Goal: Book appointment/travel/reservation

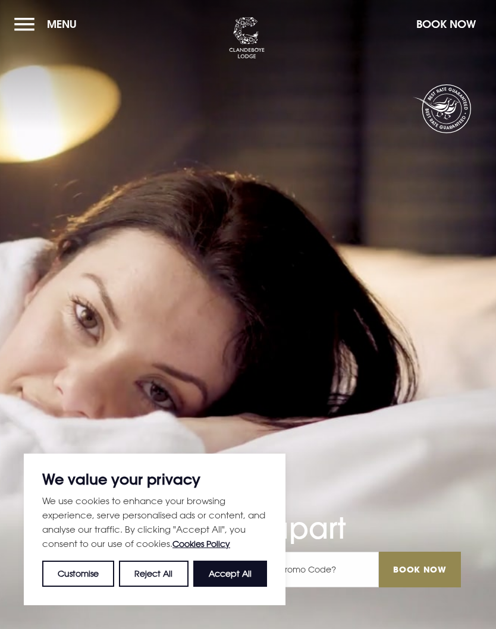
click at [235, 568] on button "Accept All" at bounding box center [230, 574] width 74 height 26
checkbox input "true"
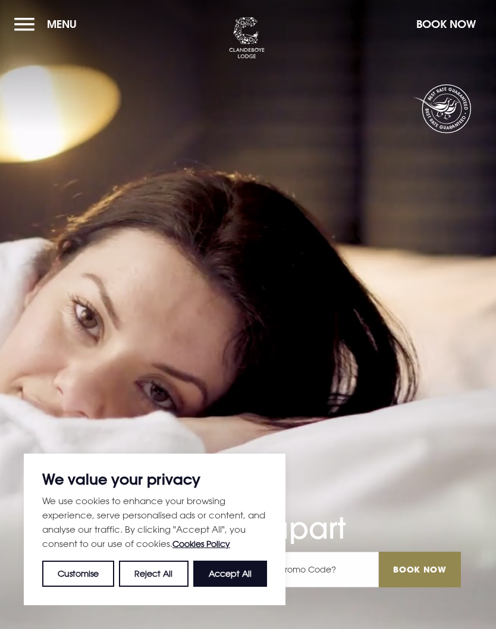
checkbox input "true"
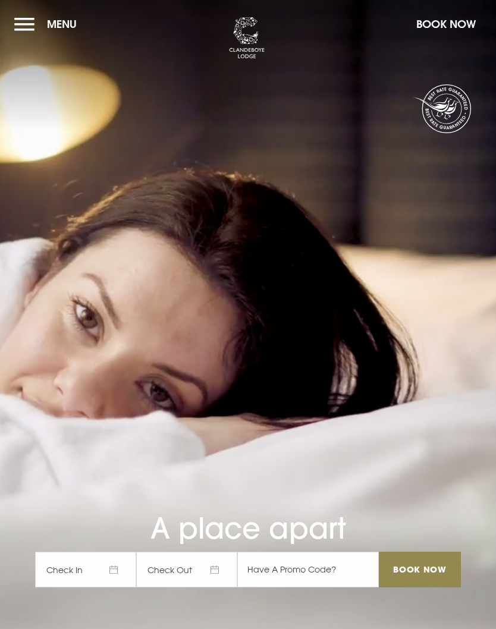
click at [28, 29] on button "Menu" at bounding box center [48, 24] width 68 height 26
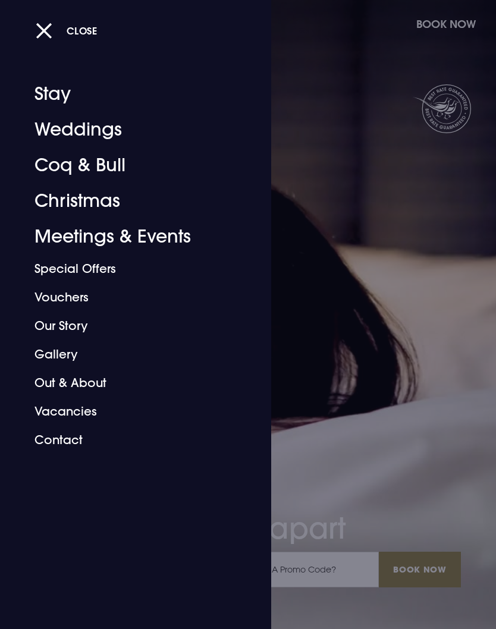
click at [97, 137] on link "Weddings" at bounding box center [128, 130] width 188 height 36
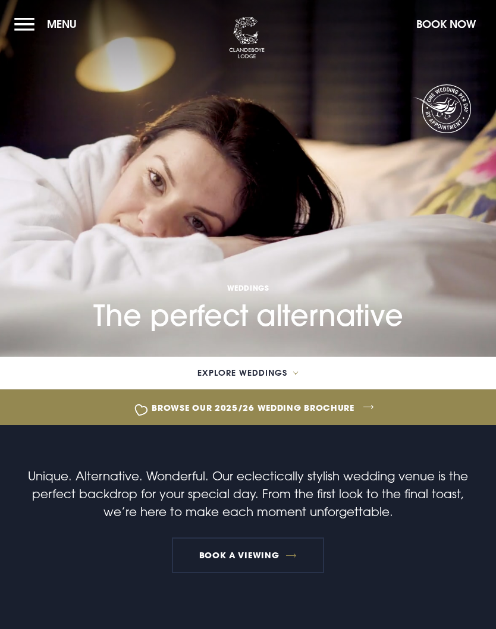
checkbox input "true"
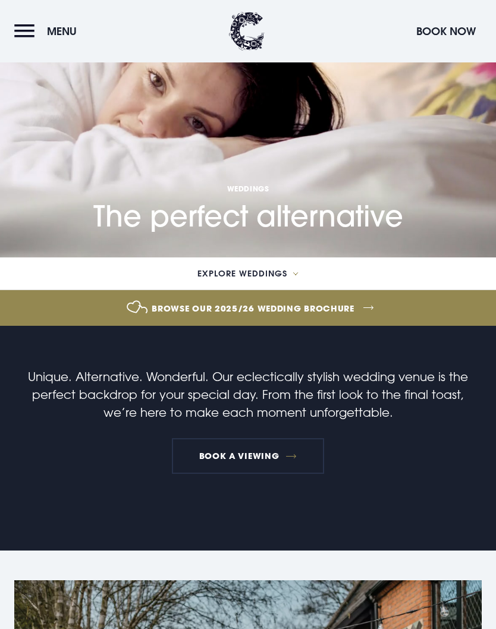
scroll to position [100, 0]
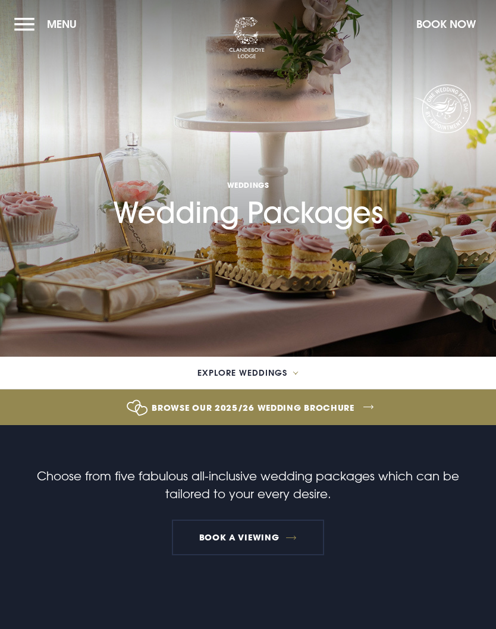
checkbox input "true"
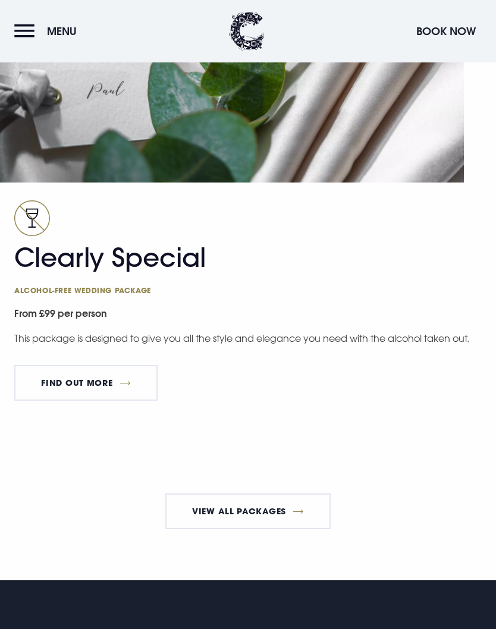
scroll to position [3174, 0]
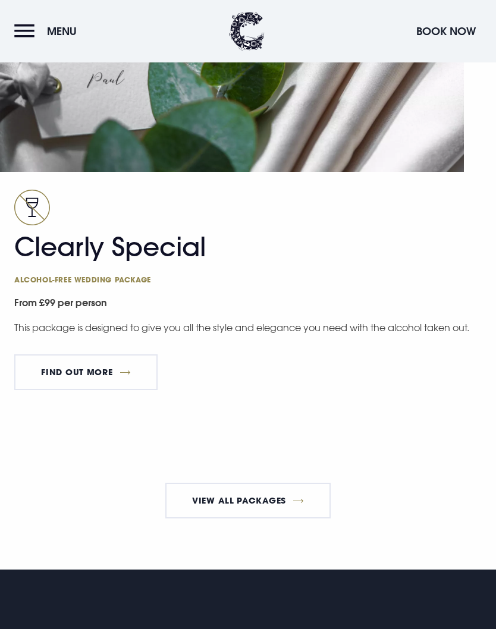
click at [279, 504] on link "View All Packages" at bounding box center [248, 501] width 166 height 36
